Goal: Task Accomplishment & Management: Manage account settings

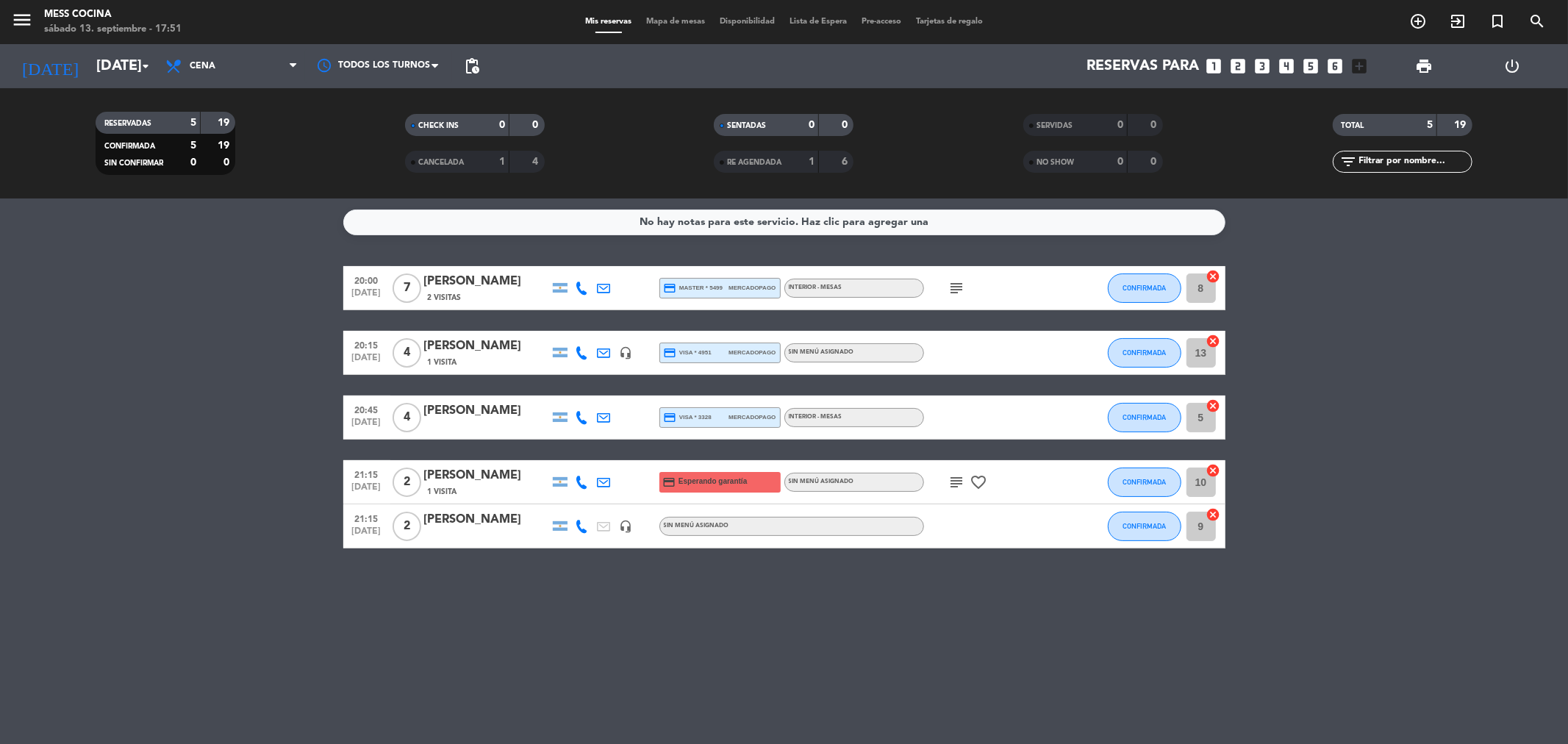
drag, startPoint x: 419, startPoint y: 493, endPoint x: 821, endPoint y: 656, distance: 433.8
click at [821, 656] on div "No hay notas para este servicio. Haz clic para agregar una 20:00 [DATE] 7 [PERS…" at bounding box center [784, 470] width 1568 height 545
drag, startPoint x: 821, startPoint y: 656, endPoint x: 162, endPoint y: 395, distance: 708.8
click at [162, 395] on div "No hay notas para este servicio. Haz clic para agregar una 20:00 [DATE] 7 [PERS…" at bounding box center [784, 470] width 1568 height 545
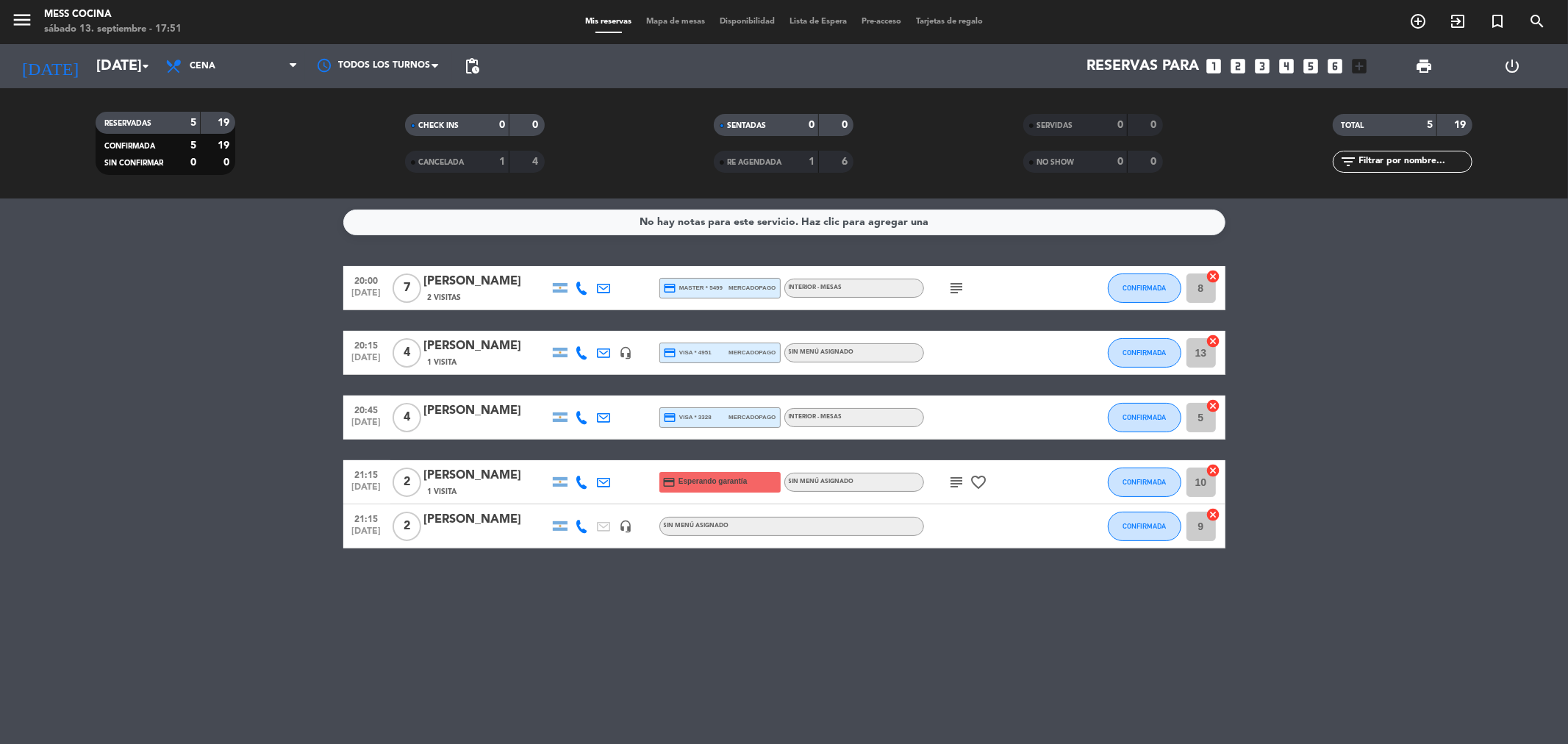
click at [162, 395] on bookings-row "20:00 [DATE] 7 [PERSON_NAME] 2 Visitas credit_card master * 5499 mercadopago IN…" at bounding box center [784, 407] width 1568 height 282
drag, startPoint x: 162, startPoint y: 395, endPoint x: 827, endPoint y: 594, distance: 694.1
click at [827, 594] on div "No hay notas para este servicio. Haz clic para agregar una 20:00 [DATE] 7 [PERS…" at bounding box center [784, 470] width 1568 height 545
drag, startPoint x: 827, startPoint y: 594, endPoint x: 285, endPoint y: 441, distance: 563.2
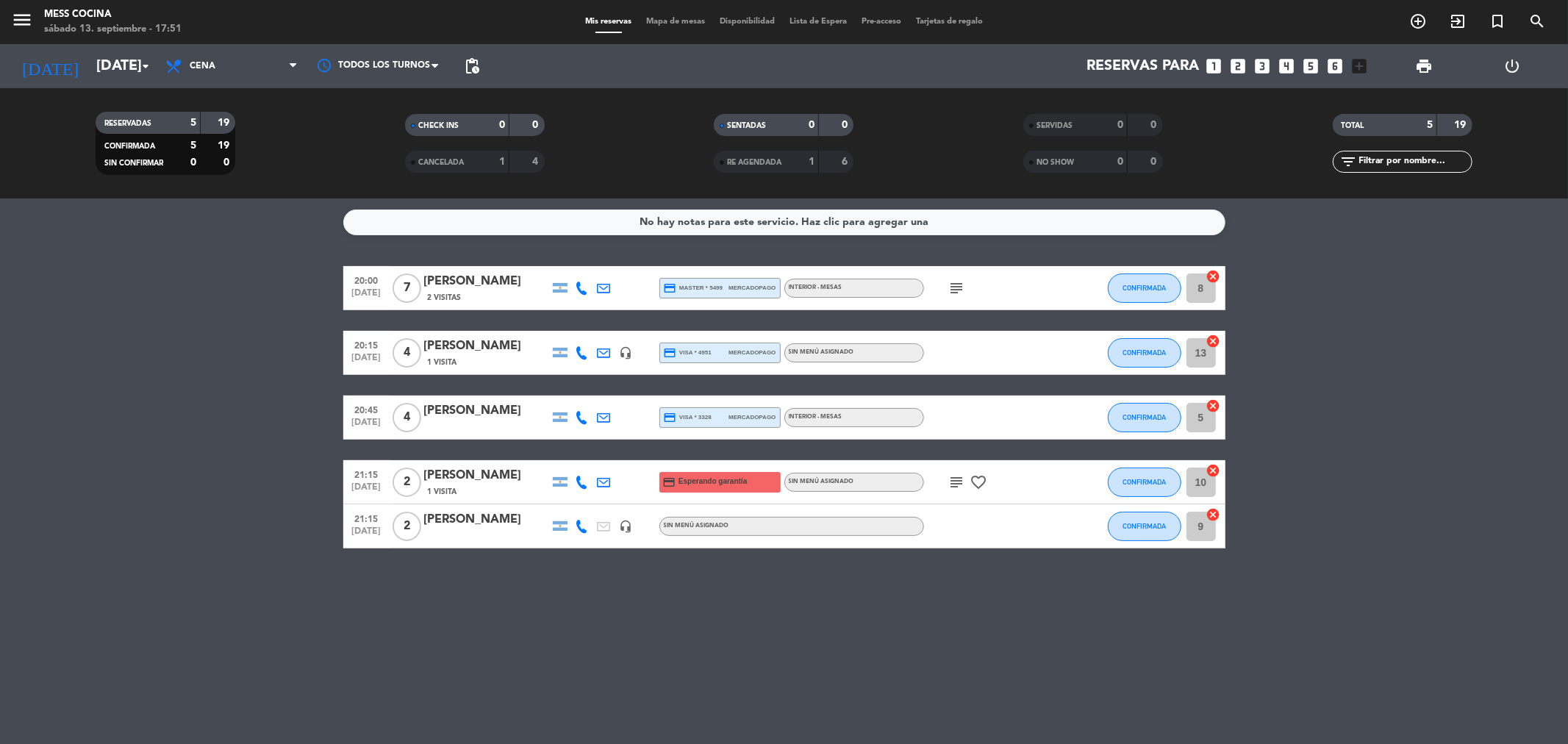
click at [285, 441] on div "No hay notas para este servicio. Haz clic para agregar una 20:00 [DATE] 7 [PERS…" at bounding box center [784, 470] width 1568 height 545
click at [285, 441] on bookings-row "20:00 [DATE] 7 [PERSON_NAME] 2 Visitas credit_card master * 5499 mercadopago IN…" at bounding box center [784, 407] width 1568 height 282
drag, startPoint x: 285, startPoint y: 441, endPoint x: 863, endPoint y: 663, distance: 619.2
click at [863, 663] on div "No hay notas para este servicio. Haz clic para agregar una 20:00 [DATE] 7 [PERS…" at bounding box center [784, 470] width 1568 height 545
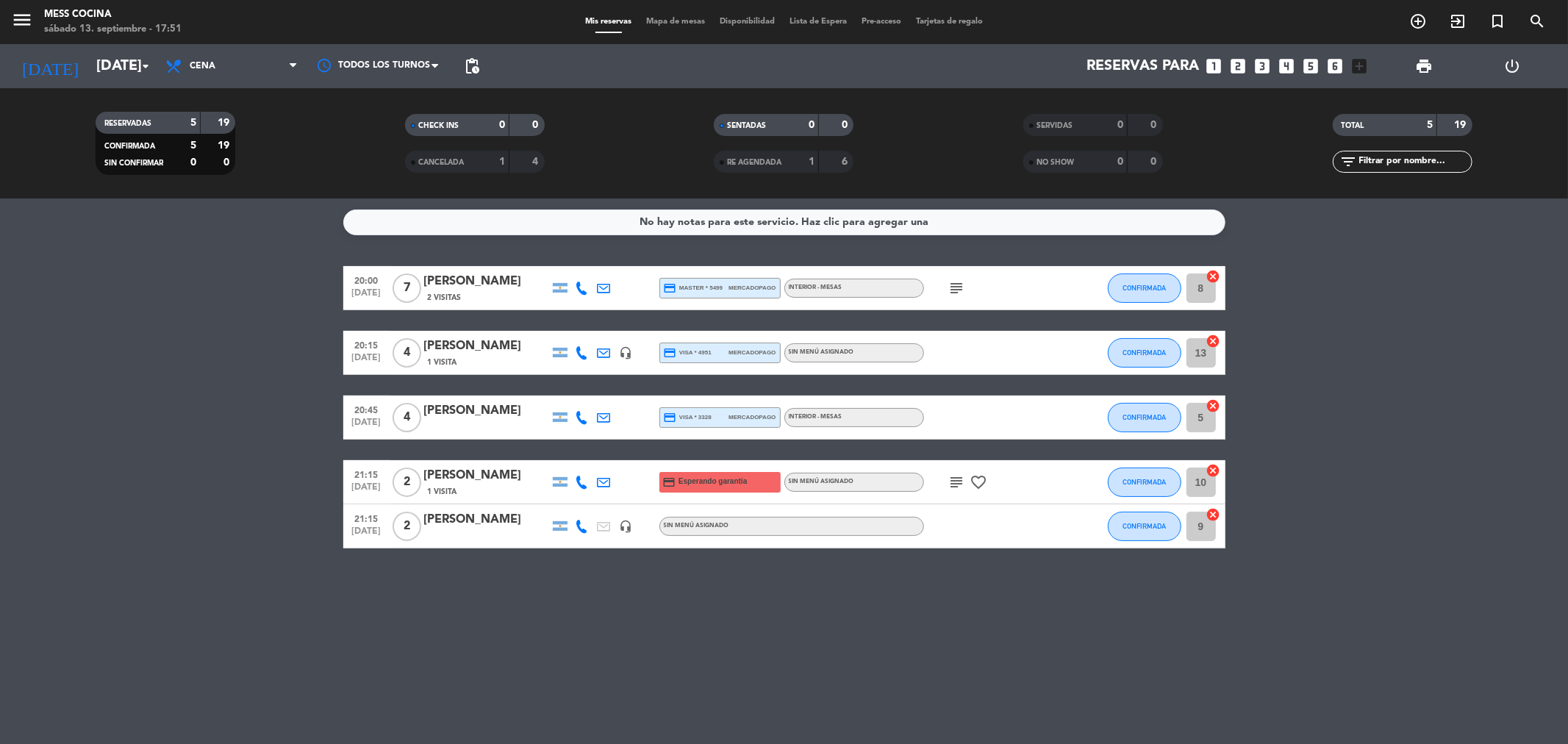
drag, startPoint x: 863, startPoint y: 663, endPoint x: 25, endPoint y: 420, distance: 872.5
click at [25, 420] on div "No hay notas para este servicio. Haz clic para agregar una 20:00 [DATE] 7 [PERS…" at bounding box center [784, 470] width 1568 height 545
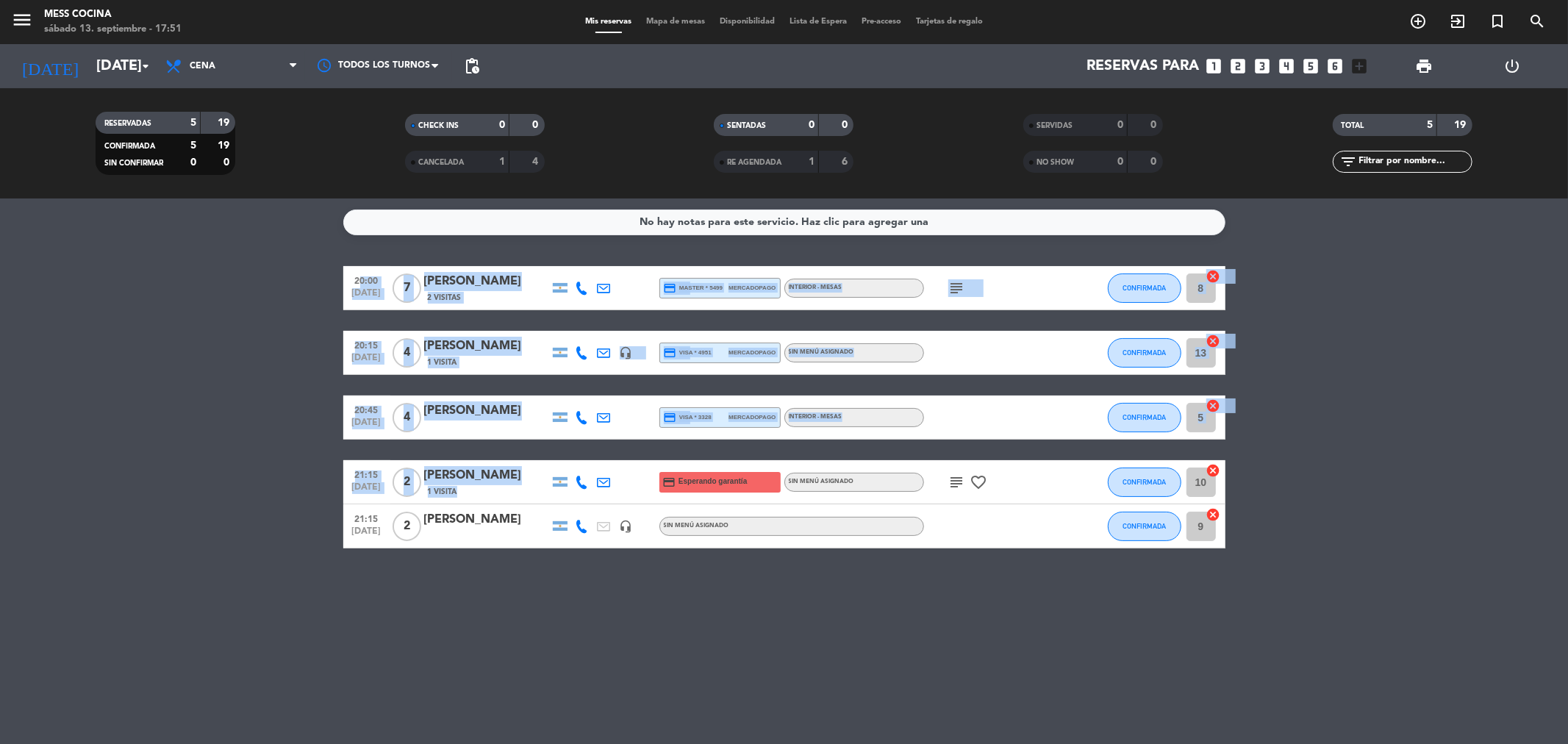
drag, startPoint x: 25, startPoint y: 420, endPoint x: 547, endPoint y: 442, distance: 522.5
click at [547, 442] on bookings-row "20:00 [DATE] 7 [PERSON_NAME] 2 Visitas credit_card master * 5499 mercadopago IN…" at bounding box center [784, 407] width 1568 height 282
drag, startPoint x: 0, startPoint y: 453, endPoint x: 927, endPoint y: 706, distance: 960.9
click at [927, 706] on div "No hay notas para este servicio. Haz clic para agregar una 20:00 [DATE] 7 [PERS…" at bounding box center [784, 470] width 1568 height 545
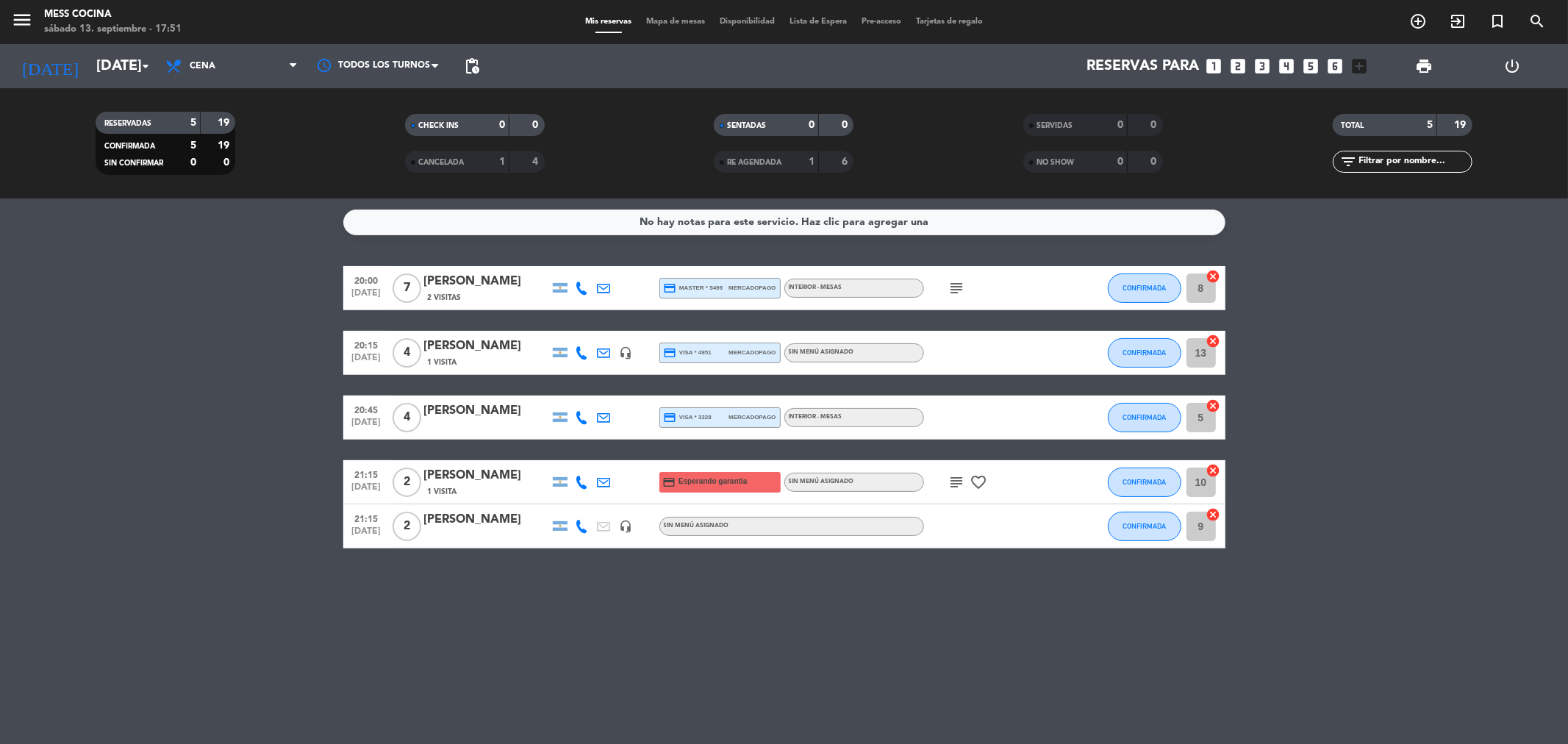
click at [927, 706] on div "No hay notas para este servicio. Haz clic para agregar una 20:00 [DATE] 7 [PERS…" at bounding box center [784, 470] width 1568 height 545
drag, startPoint x: 927, startPoint y: 706, endPoint x: 191, endPoint y: 380, distance: 805.0
click at [191, 380] on div "No hay notas para este servicio. Haz clic para agregar una 20:00 [DATE] 7 [PERS…" at bounding box center [784, 470] width 1568 height 545
click at [191, 380] on bookings-row "20:00 [DATE] 7 [PERSON_NAME] 2 Visitas credit_card master * 5499 mercadopago IN…" at bounding box center [784, 407] width 1568 height 282
drag, startPoint x: 191, startPoint y: 380, endPoint x: 798, endPoint y: 617, distance: 651.6
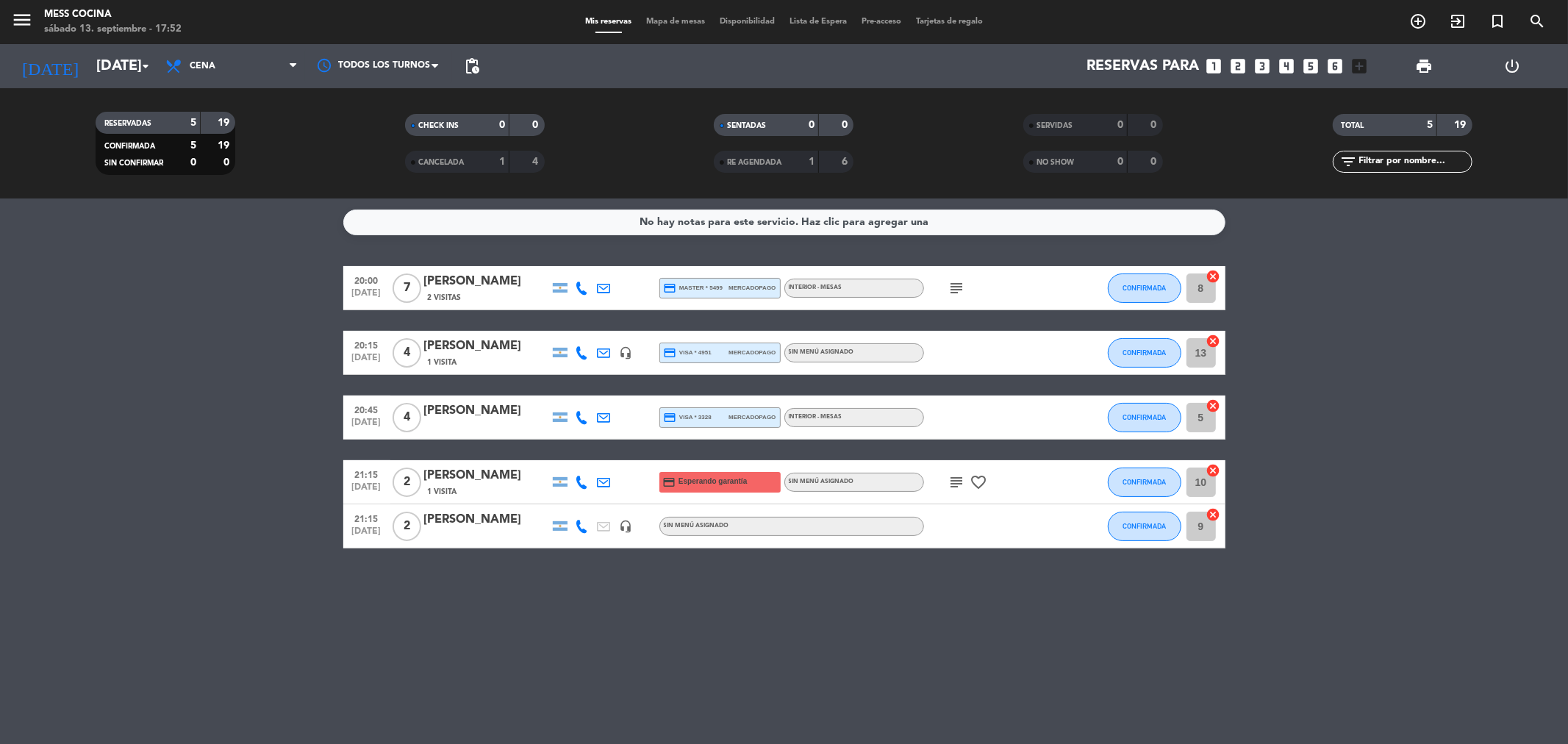
click at [798, 617] on div "No hay notas para este servicio. Haz clic para agregar una 20:00 [DATE] 7 [PERS…" at bounding box center [784, 470] width 1568 height 545
drag, startPoint x: 798, startPoint y: 617, endPoint x: 351, endPoint y: 464, distance: 472.5
click at [351, 464] on div "No hay notas para este servicio. Haz clic para agregar una 20:00 [DATE] 7 [PERS…" at bounding box center [784, 470] width 1568 height 545
drag, startPoint x: 244, startPoint y: 442, endPoint x: 967, endPoint y: 630, distance: 747.0
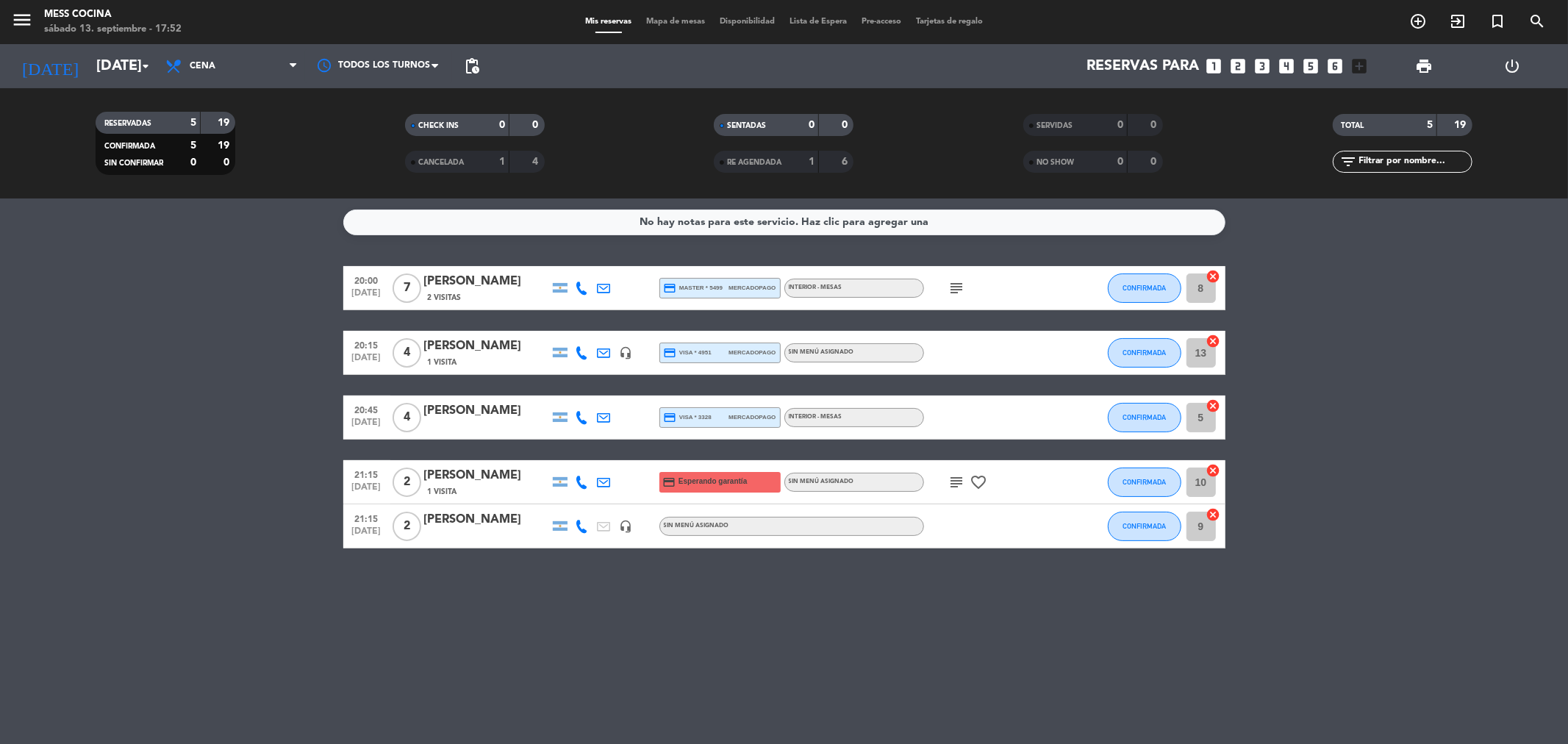
click at [967, 630] on div "No hay notas para este servicio. Haz clic para agregar una 20:00 [DATE] 7 [PERS…" at bounding box center [784, 470] width 1568 height 545
drag, startPoint x: 967, startPoint y: 630, endPoint x: 188, endPoint y: 430, distance: 804.3
click at [188, 430] on div "No hay notas para este servicio. Haz clic para agregar una 20:00 [DATE] 7 [PERS…" at bounding box center [784, 470] width 1568 height 545
click at [201, 430] on bookings-row "20:00 [DATE] 7 [PERSON_NAME] 2 Visitas credit_card master * 5499 mercadopago IN…" at bounding box center [784, 407] width 1568 height 282
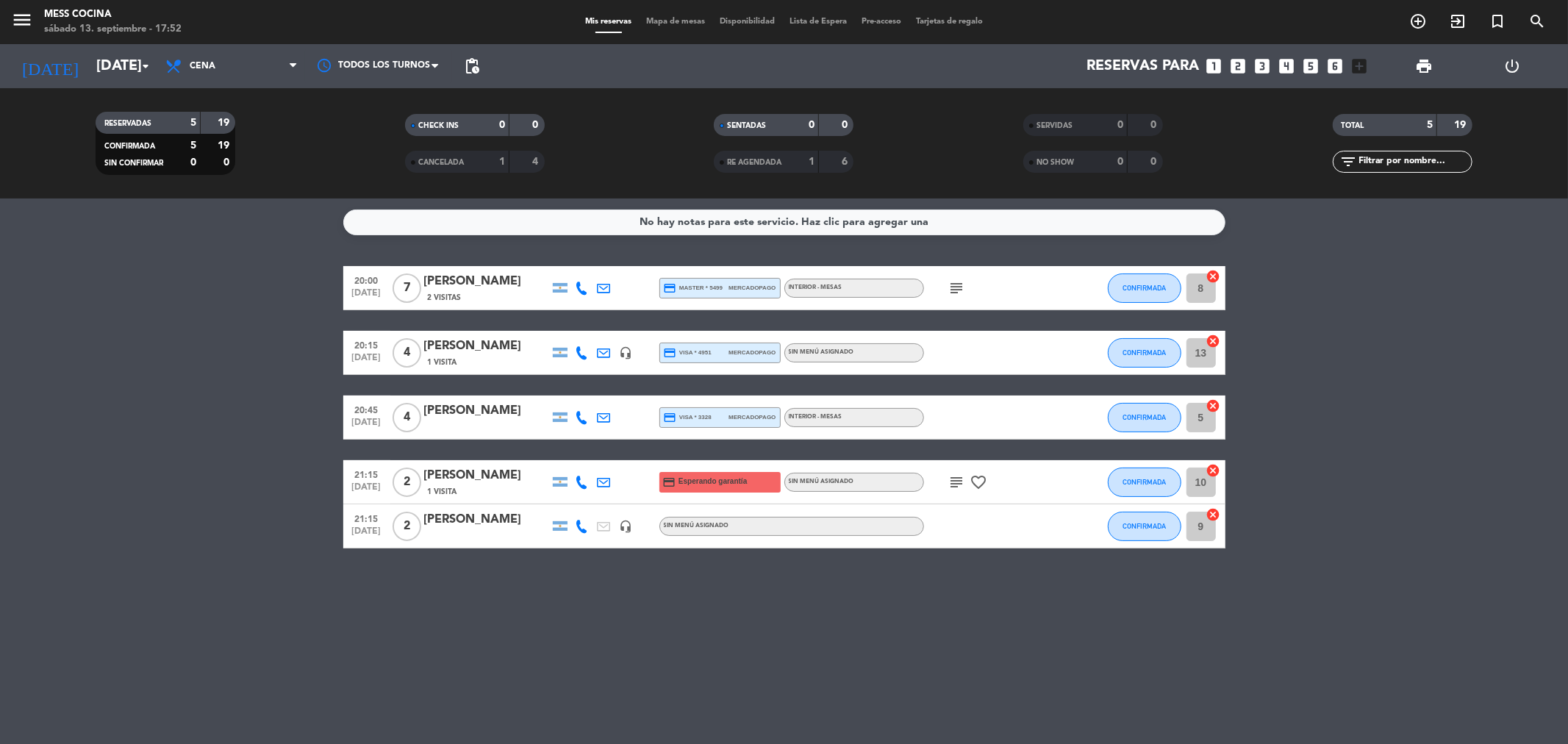
drag, startPoint x: 201, startPoint y: 430, endPoint x: 1117, endPoint y: 645, distance: 940.9
click at [1117, 645] on div "No hay notas para este servicio. Haz clic para agregar una 20:00 [DATE] 7 [PERS…" at bounding box center [784, 470] width 1568 height 545
drag, startPoint x: 1117, startPoint y: 645, endPoint x: 372, endPoint y: 413, distance: 780.3
click at [307, 410] on div "No hay notas para este servicio. Haz clic para agregar una 20:00 [DATE] 7 [PERS…" at bounding box center [784, 470] width 1568 height 545
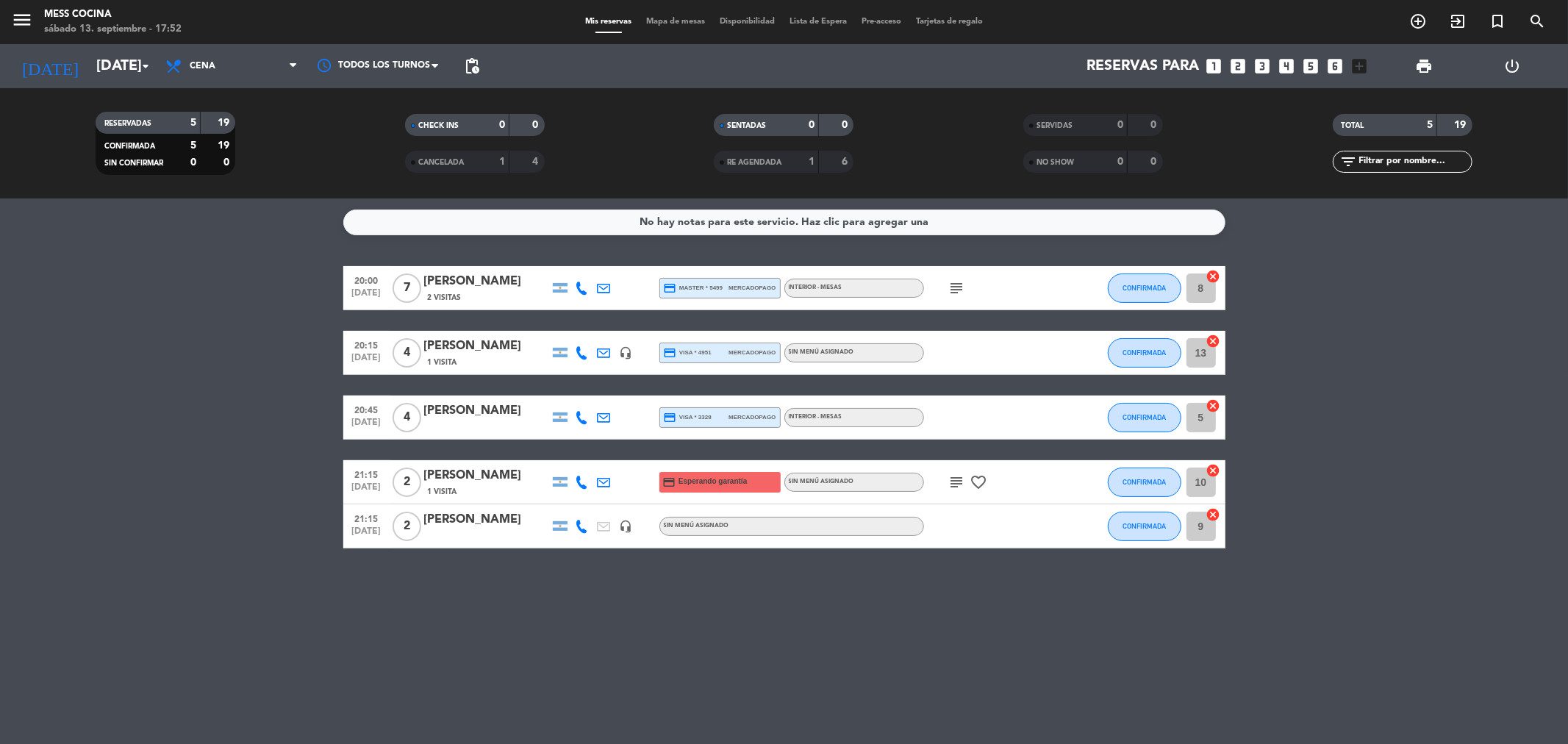
click at [1349, 660] on div "No hay notas para este servicio. Haz clic para agregar una 20:00 [DATE] 7 [PERS…" at bounding box center [784, 470] width 1568 height 545
click at [1357, 703] on div "No hay notas para este servicio. Haz clic para agregar una 20:00 [DATE] 7 [PERS…" at bounding box center [784, 470] width 1568 height 545
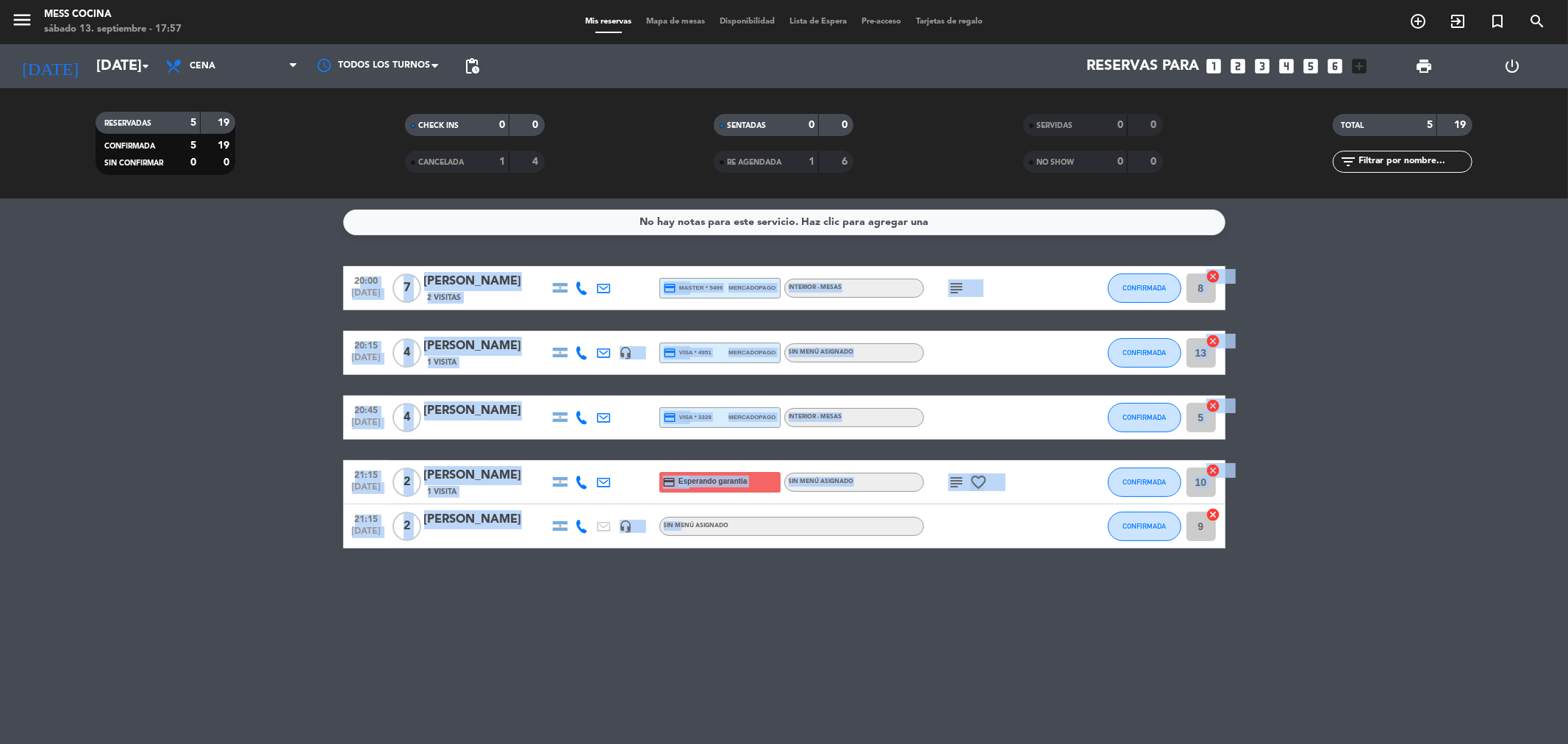
drag, startPoint x: 107, startPoint y: 333, endPoint x: 678, endPoint y: 542, distance: 608.0
click at [678, 542] on bookings-row "20:00 [DATE] 7 [PERSON_NAME] 2 Visitas credit_card master * 5499 mercadopago IN…" at bounding box center [784, 407] width 1568 height 282
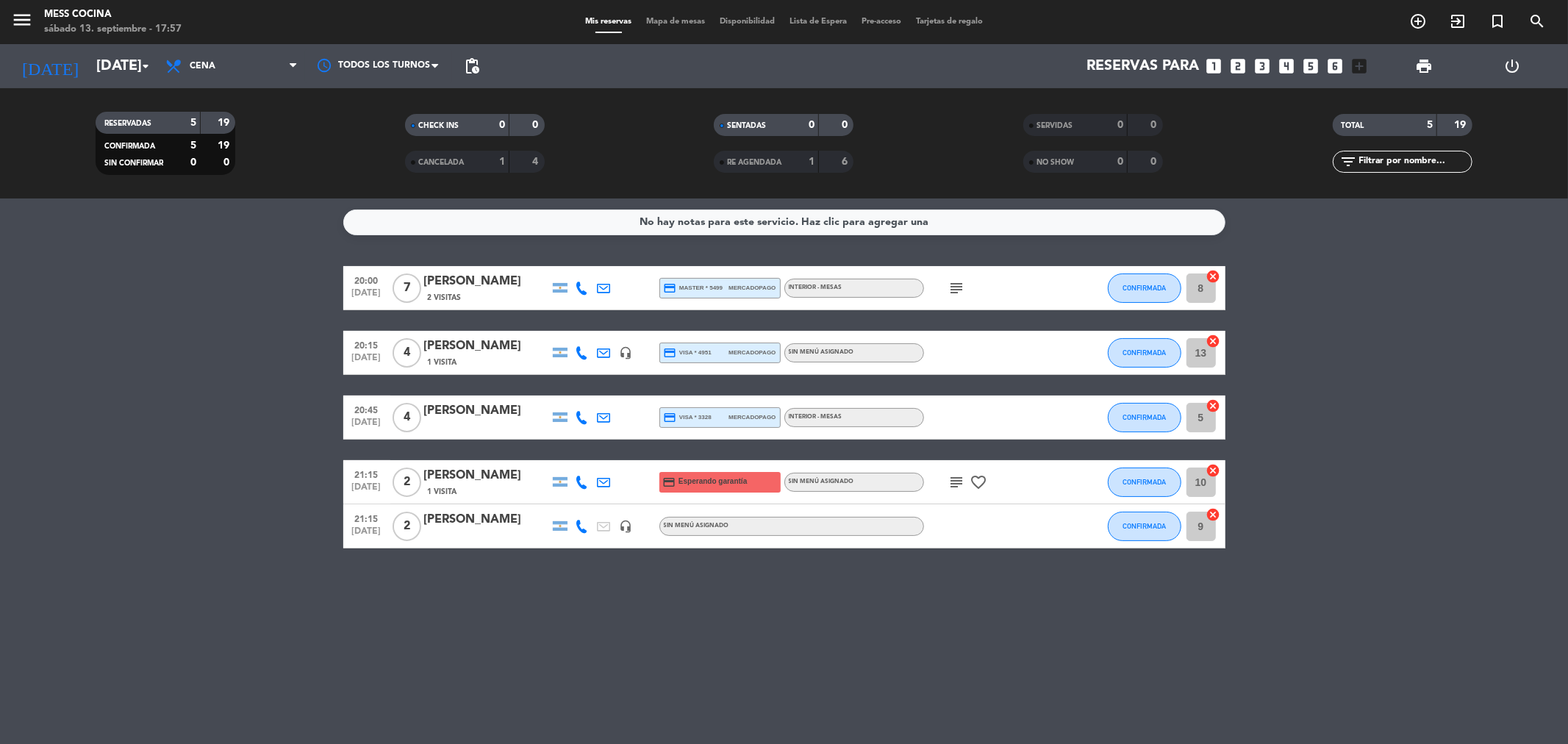
click at [774, 603] on div "No hay notas para este servicio. Haz clic para agregar una 20:00 [DATE] 7 [PERS…" at bounding box center [784, 470] width 1568 height 545
drag, startPoint x: 774, startPoint y: 603, endPoint x: 98, endPoint y: 420, distance: 700.3
click at [98, 420] on div "No hay notas para este servicio. Haz clic para agregar una 20:00 [DATE] 7 [PERS…" at bounding box center [784, 470] width 1568 height 545
click at [98, 420] on bookings-row "20:00 [DATE] 7 [PERSON_NAME] 2 Visitas credit_card master * 5499 mercadopago IN…" at bounding box center [784, 407] width 1568 height 282
